Goal: Task Accomplishment & Management: Complete application form

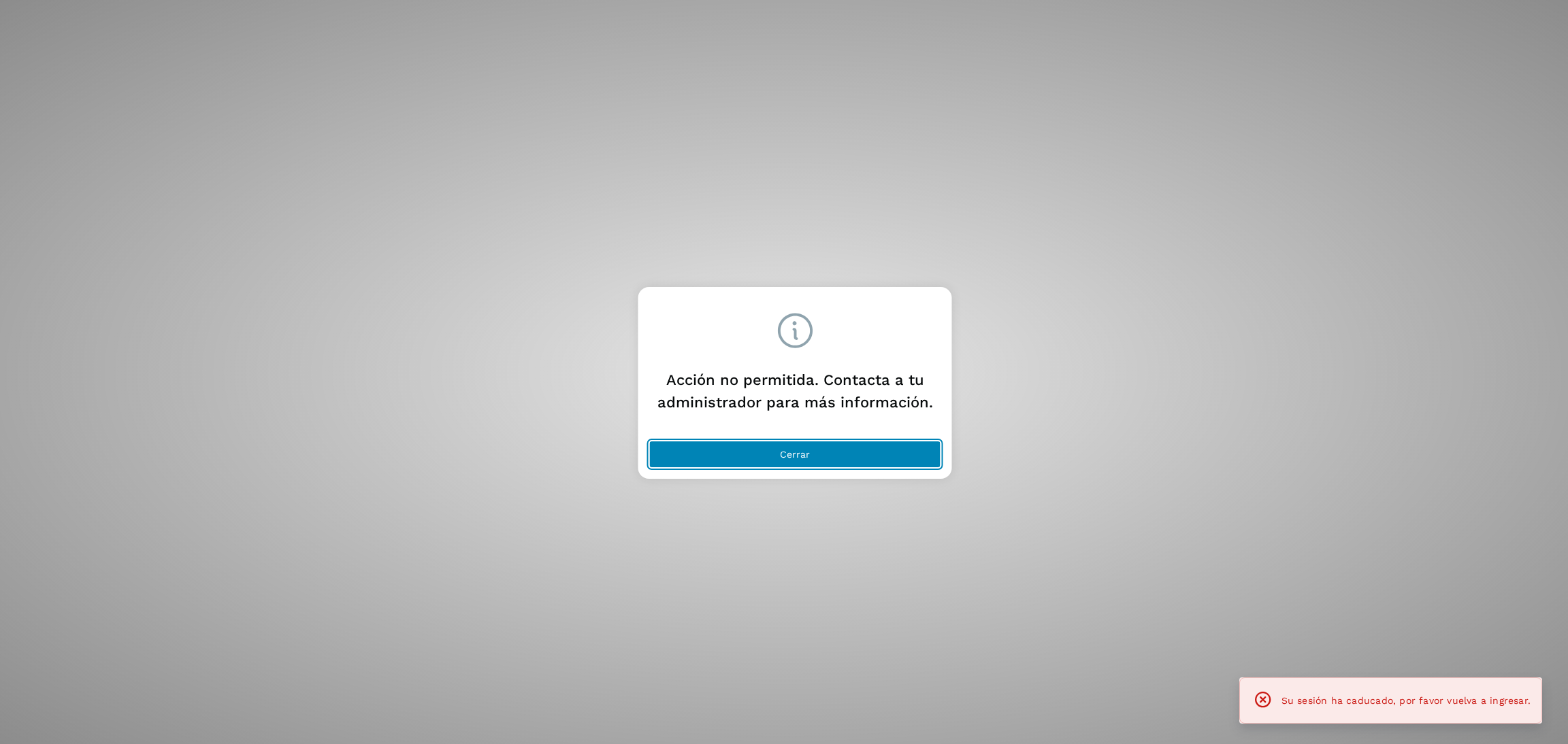
click at [806, 453] on span "Cerrar" at bounding box center [794, 454] width 30 height 10
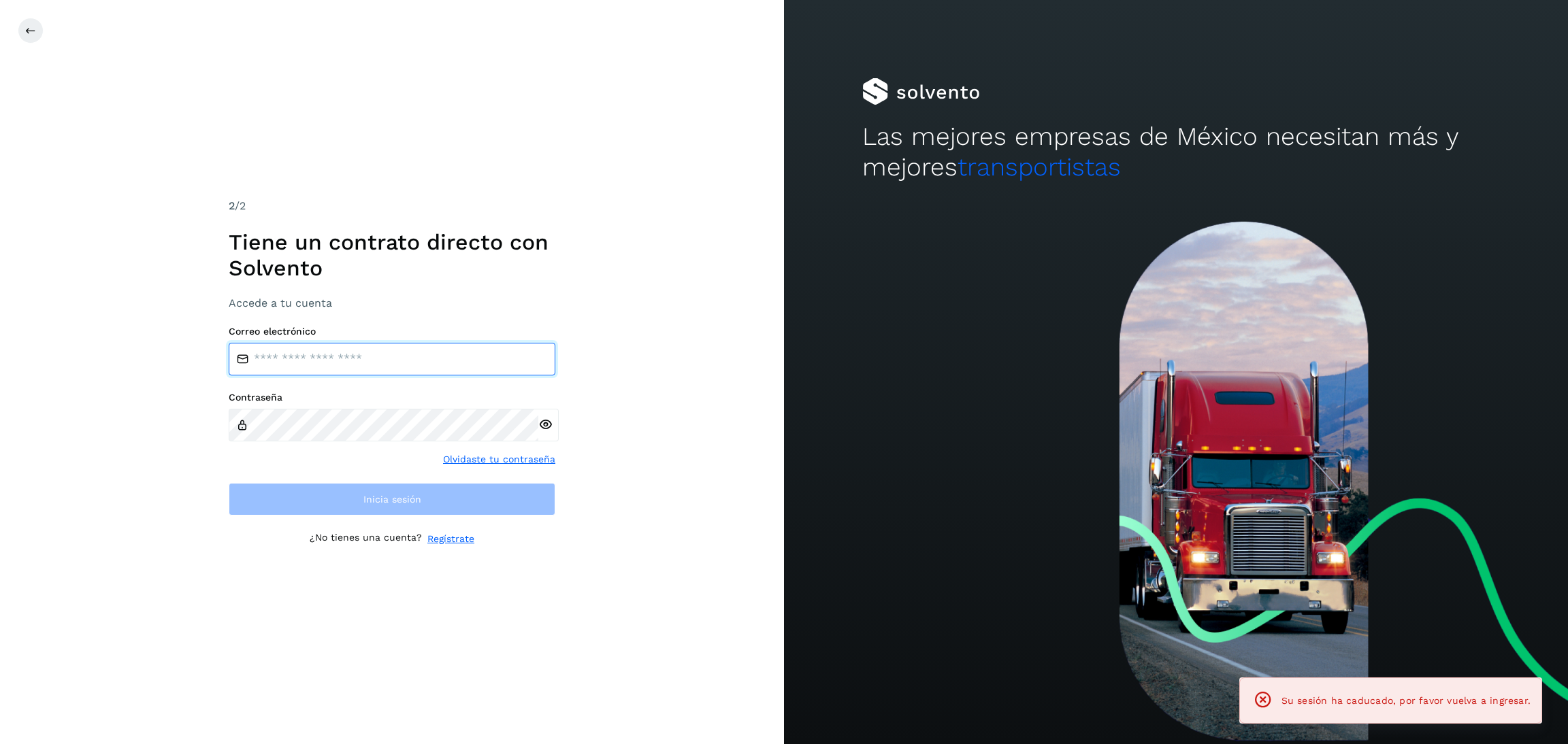
type input "**********"
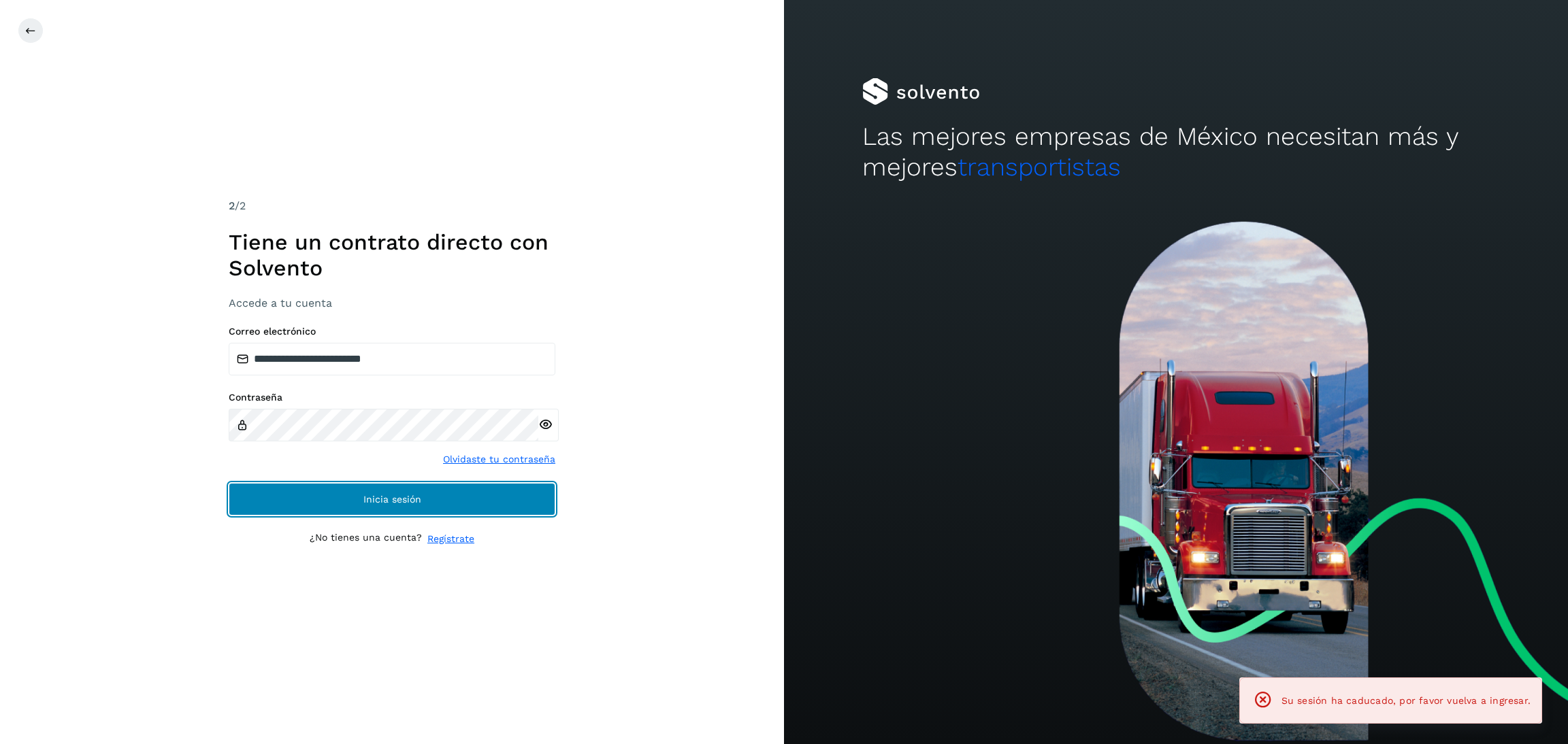
click at [370, 498] on span "Inicia sesión" at bounding box center [392, 499] width 58 height 10
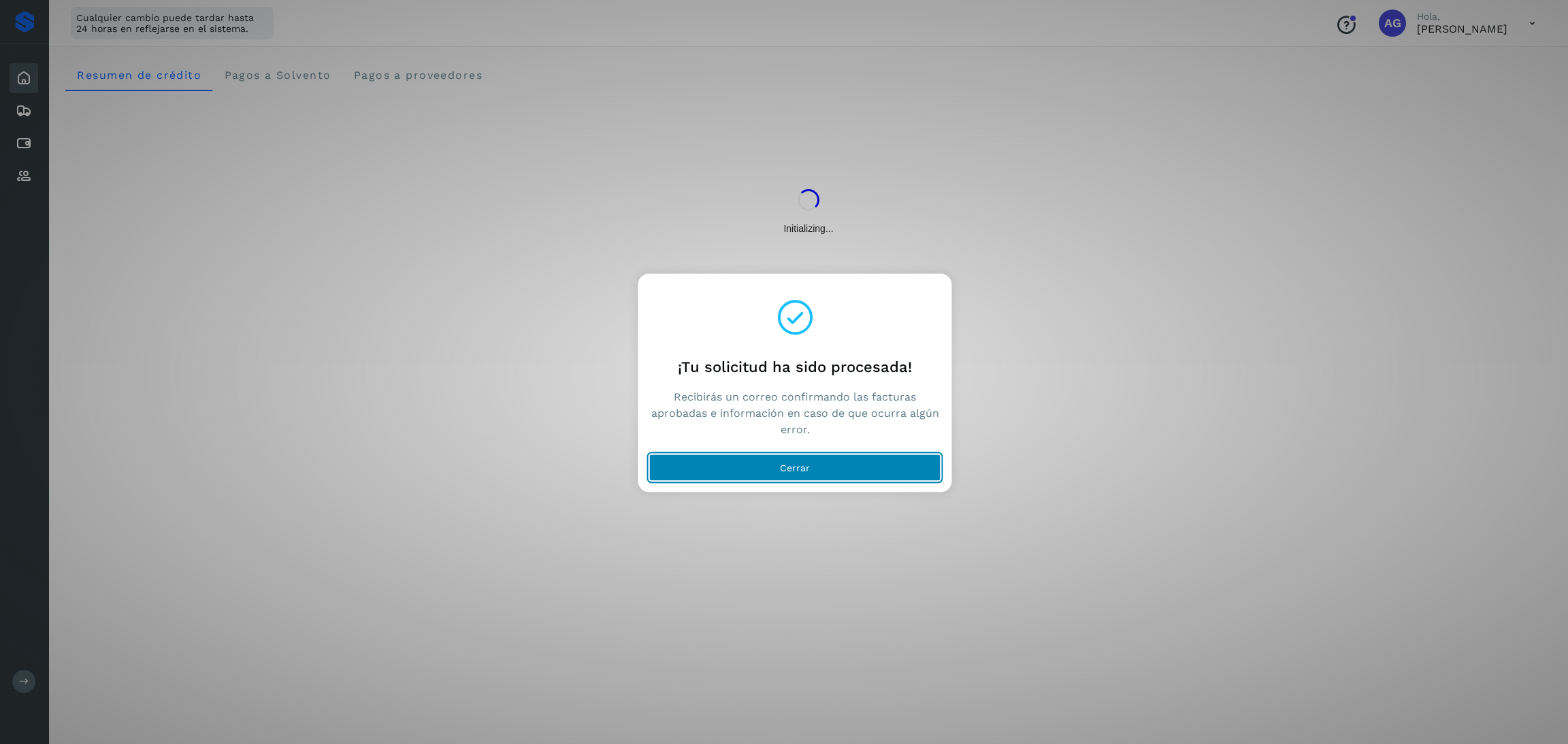
click at [749, 468] on button "Cerrar" at bounding box center [795, 468] width 292 height 28
click at [754, 478] on button "Cerrar" at bounding box center [795, 468] width 292 height 28
click at [778, 471] on button "Cerrar" at bounding box center [795, 468] width 292 height 28
click at [837, 465] on button "Cerrar" at bounding box center [795, 468] width 292 height 28
click at [864, 478] on button "Cerrar" at bounding box center [795, 468] width 292 height 28
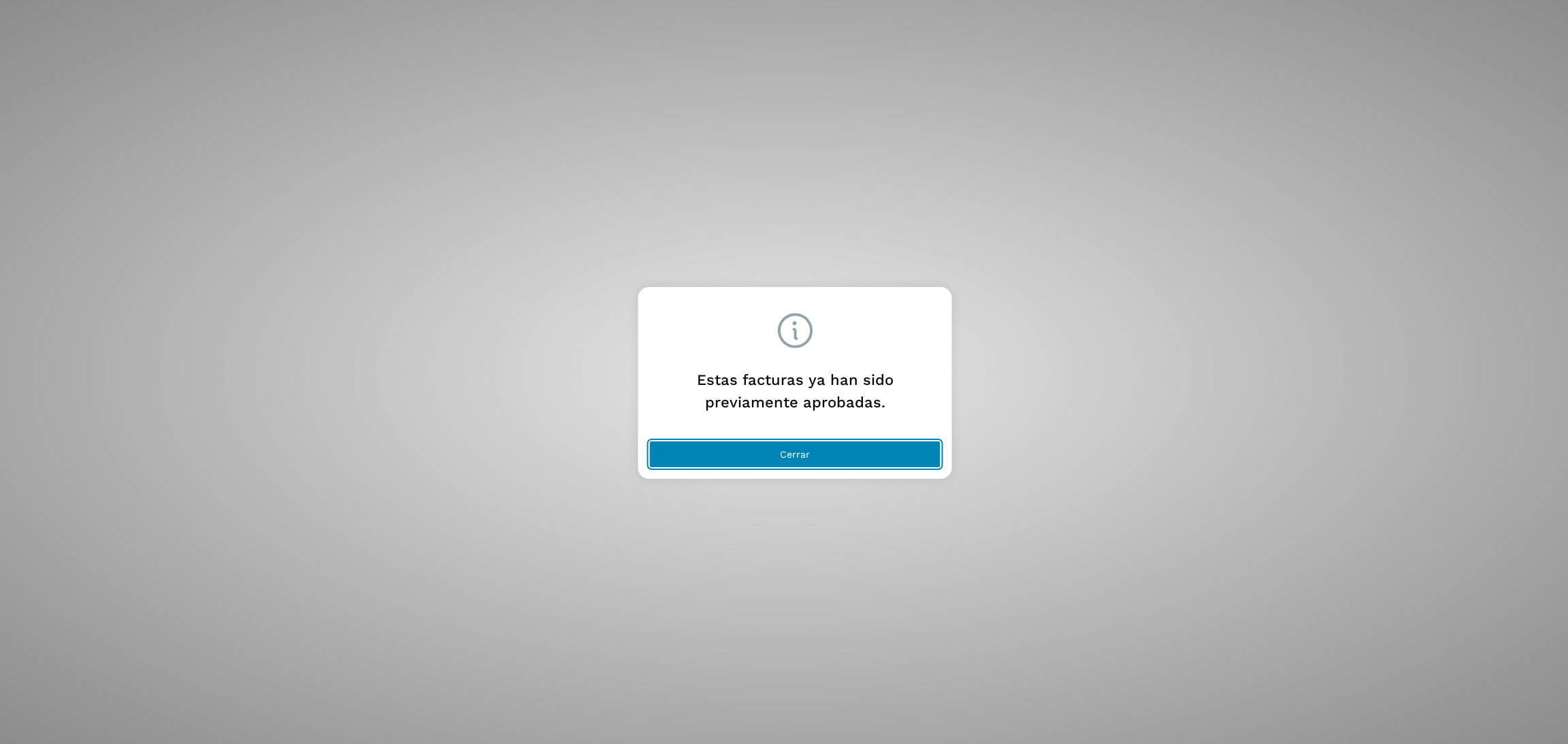
click at [869, 459] on button "Cerrar" at bounding box center [795, 454] width 292 height 28
click at [794, 452] on span "Cerrar" at bounding box center [794, 454] width 30 height 10
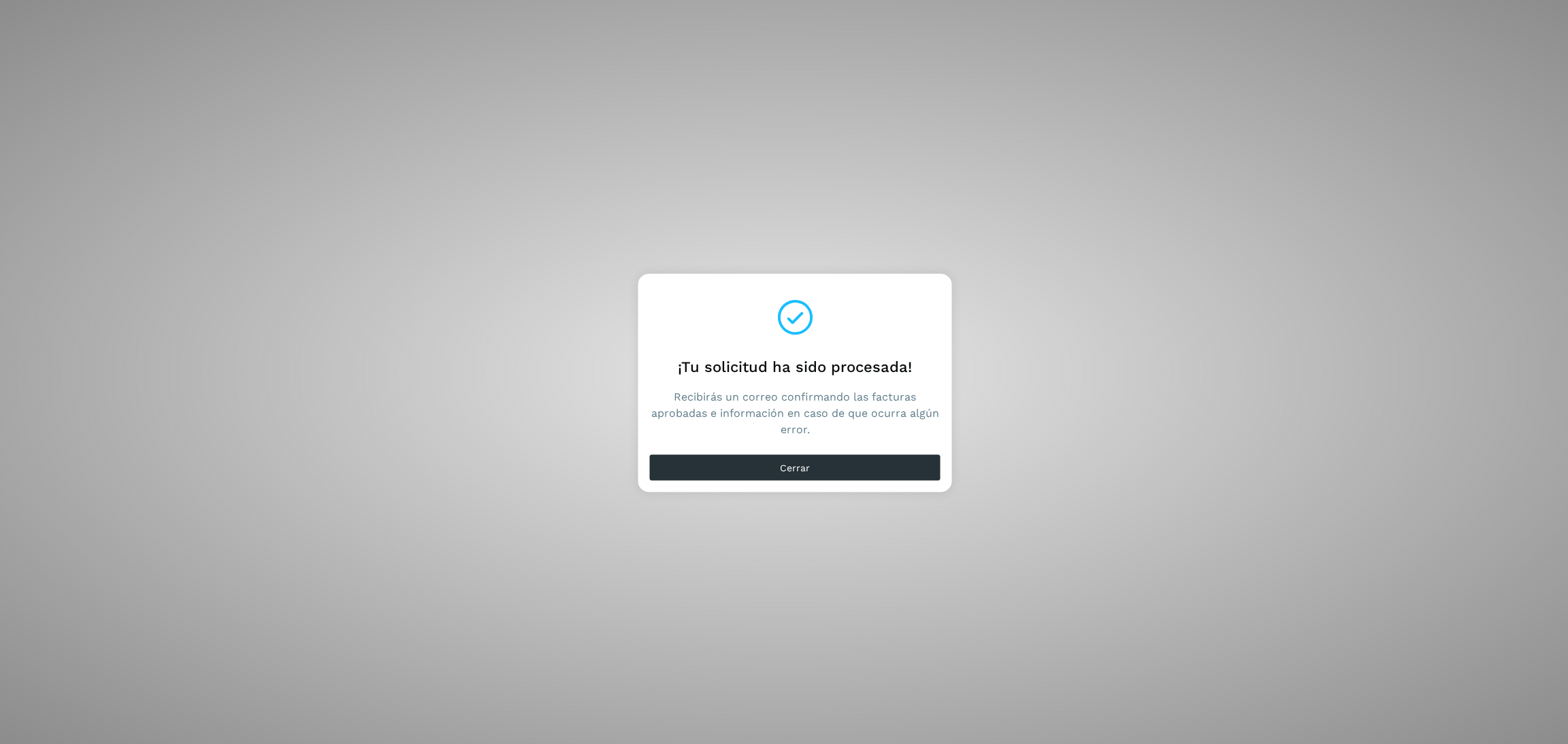
click at [880, 482] on div "Cerrar" at bounding box center [795, 471] width 314 height 44
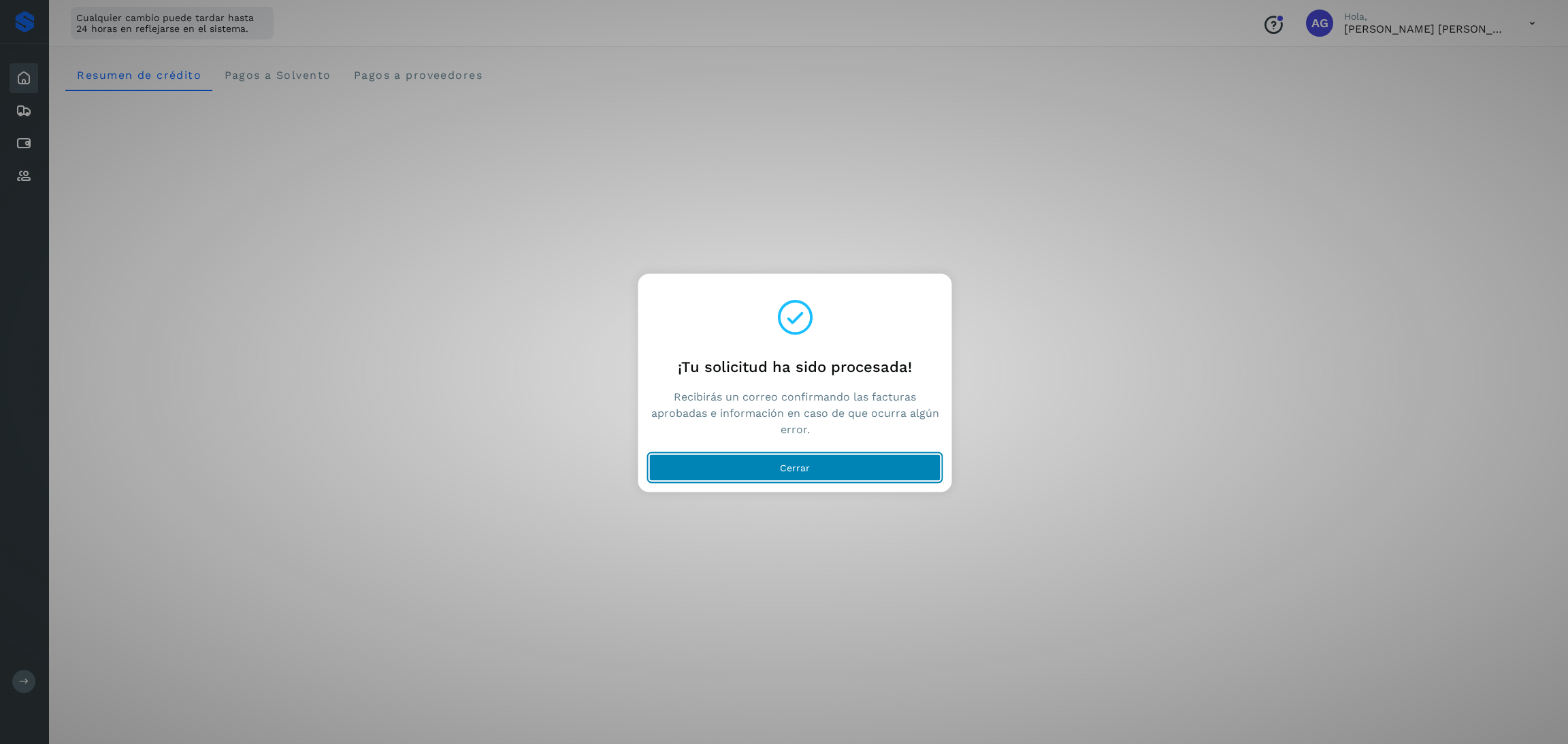
click at [809, 469] on span "Cerrar" at bounding box center [794, 468] width 30 height 10
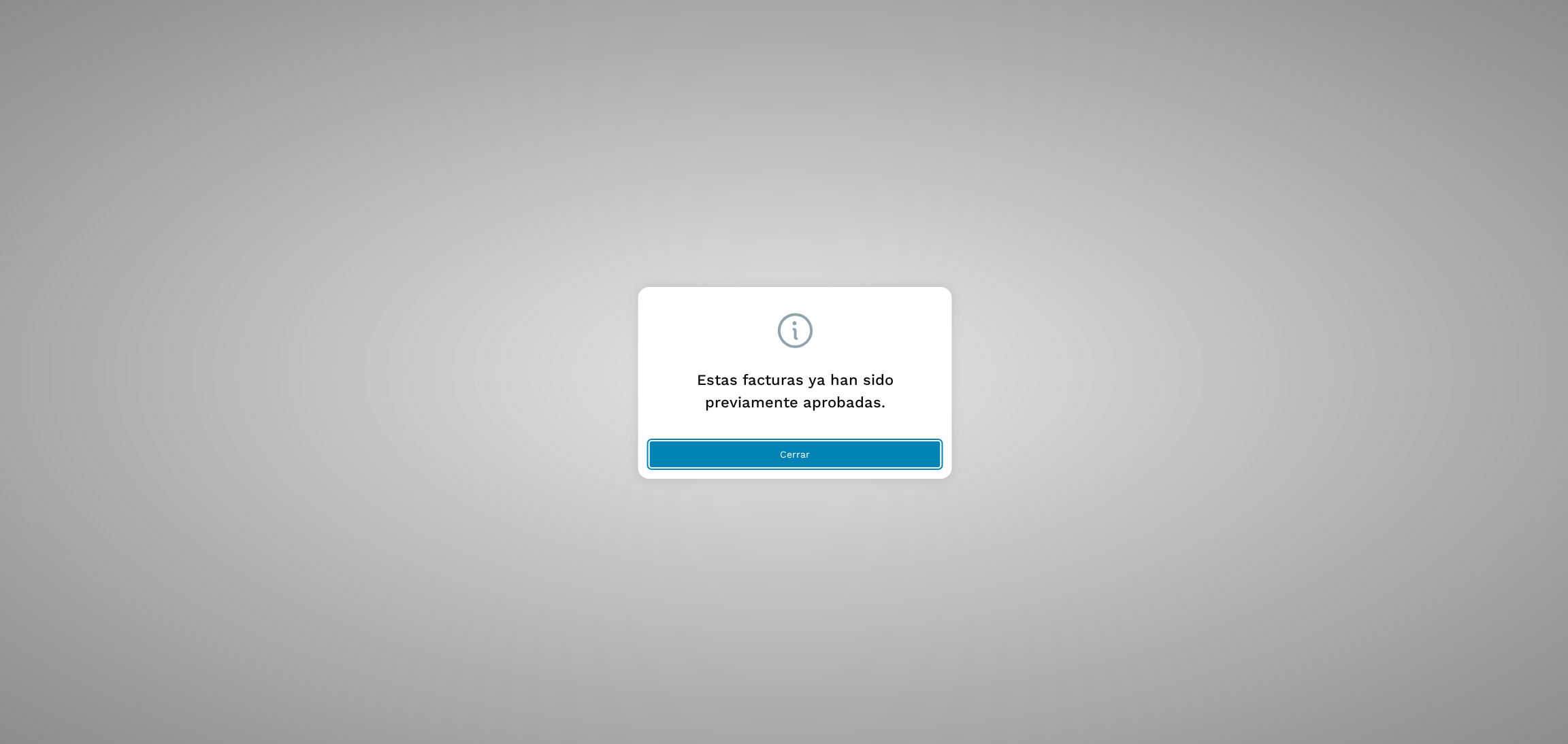
click at [837, 449] on button "Cerrar" at bounding box center [795, 454] width 292 height 28
